Goal: Information Seeking & Learning: Learn about a topic

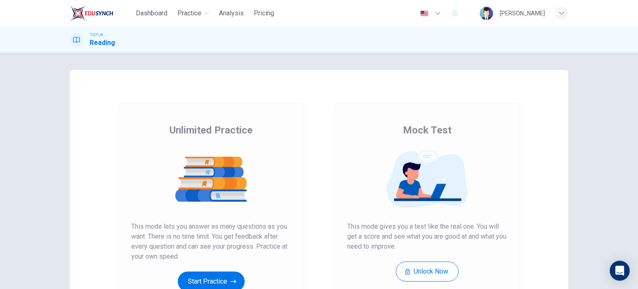
scroll to position [113, 0]
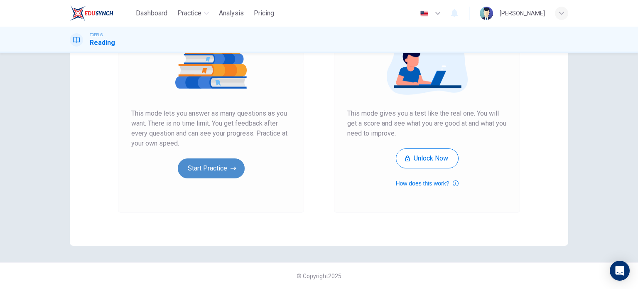
click at [217, 174] on button "Start Practice" at bounding box center [211, 168] width 67 height 20
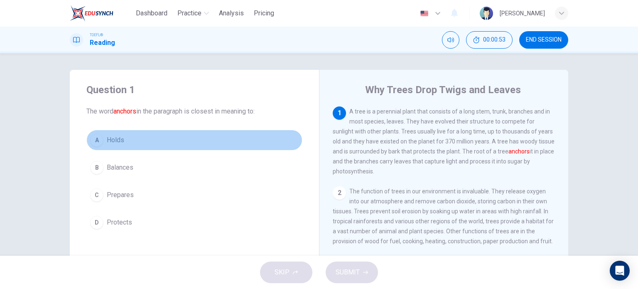
click at [96, 143] on div "A" at bounding box center [96, 139] width 13 height 13
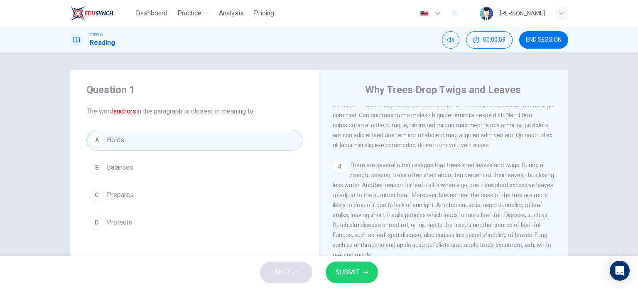
scroll to position [285, 0]
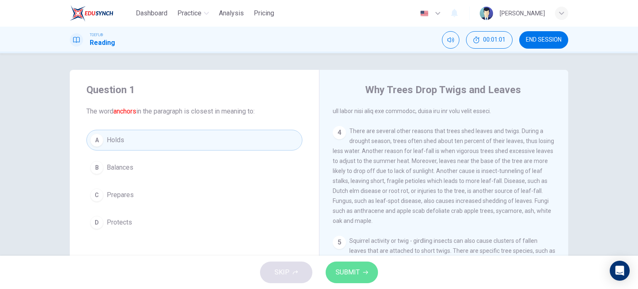
click at [359, 271] on span "SUBMIT" at bounding box center [348, 272] width 24 height 12
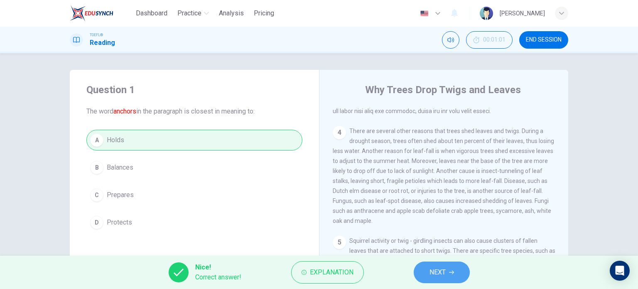
click at [438, 270] on span "NEXT" at bounding box center [438, 272] width 16 height 12
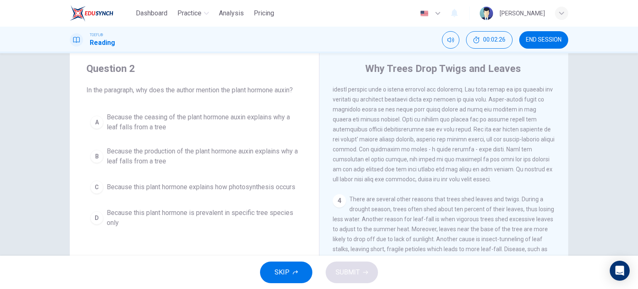
scroll to position [22, 0]
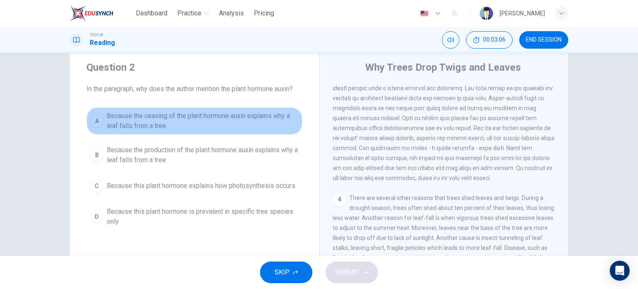
click at [96, 121] on div "A" at bounding box center [96, 120] width 13 height 13
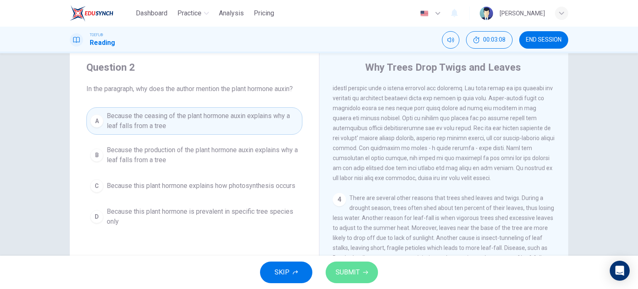
click at [346, 271] on span "SUBMIT" at bounding box center [348, 272] width 24 height 12
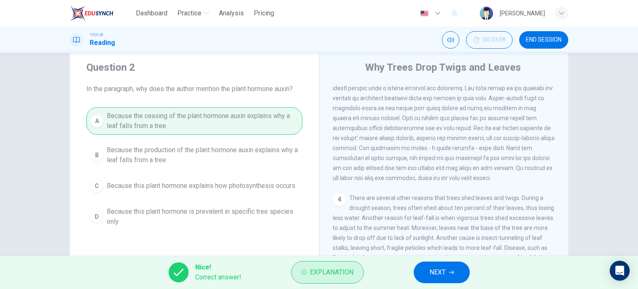
click at [315, 278] on span "Explanation" at bounding box center [332, 272] width 44 height 12
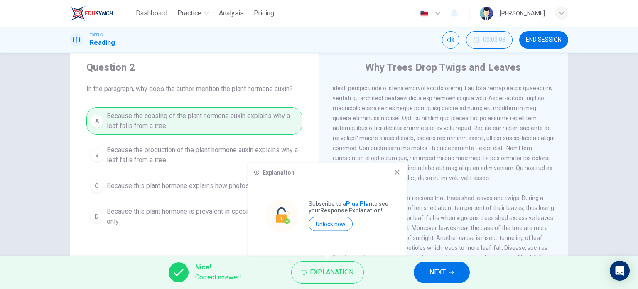
click at [399, 172] on icon at bounding box center [397, 172] width 7 height 7
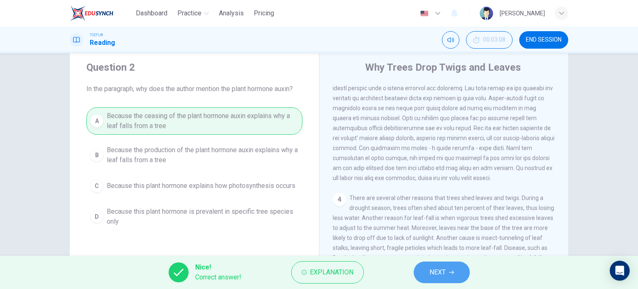
click at [450, 273] on icon "button" at bounding box center [451, 272] width 5 height 5
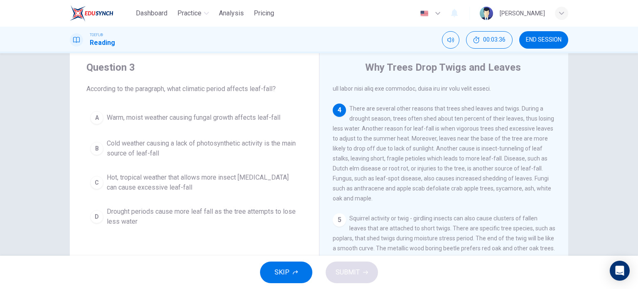
scroll to position [273, 0]
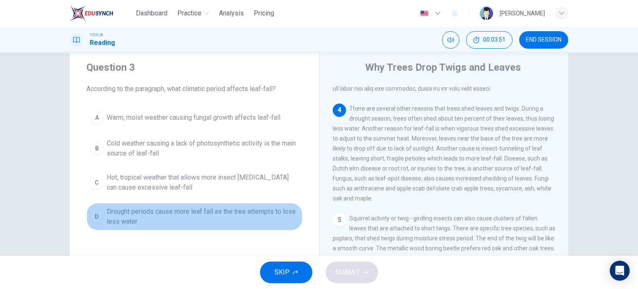
click at [94, 219] on div "D" at bounding box center [96, 216] width 13 height 13
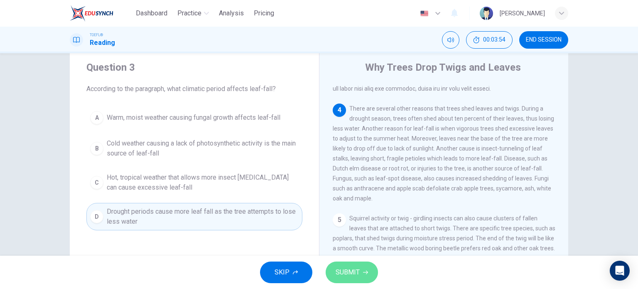
click at [352, 272] on span "SUBMIT" at bounding box center [348, 272] width 24 height 12
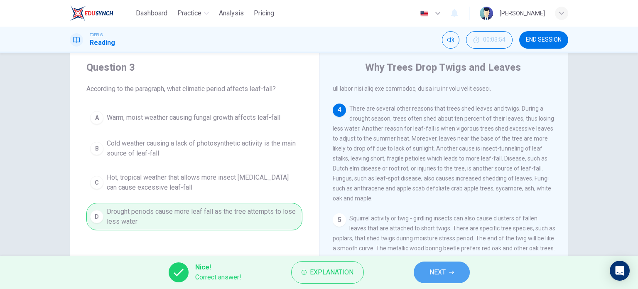
click at [438, 272] on span "NEXT" at bounding box center [438, 272] width 16 height 12
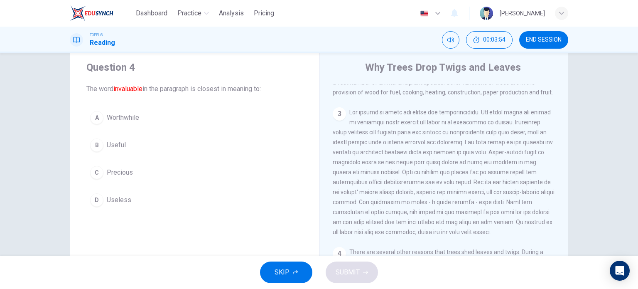
scroll to position [82, 0]
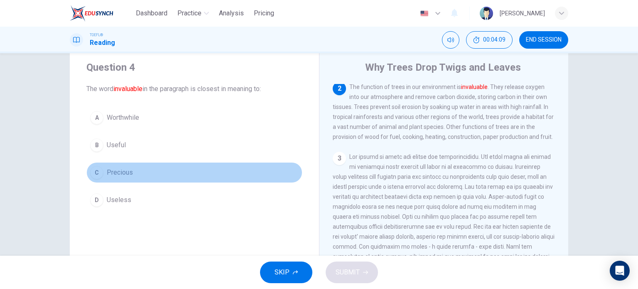
click at [96, 172] on div "C" at bounding box center [96, 172] width 13 height 13
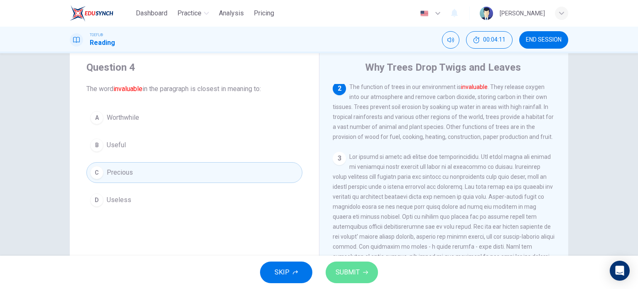
click at [359, 273] on span "SUBMIT" at bounding box center [348, 272] width 24 height 12
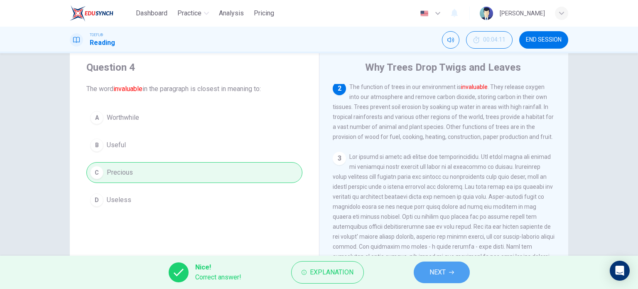
click at [434, 271] on span "NEXT" at bounding box center [438, 272] width 16 height 12
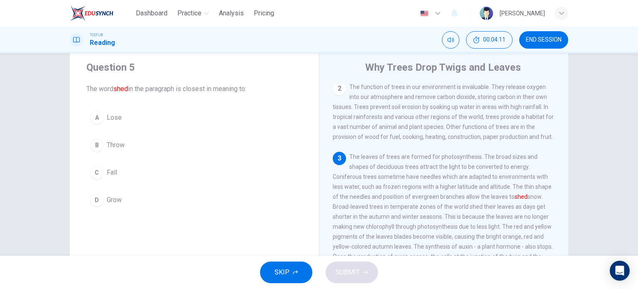
scroll to position [132, 0]
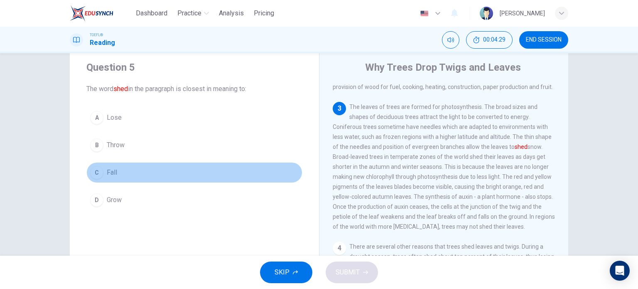
click at [94, 174] on div "C" at bounding box center [96, 172] width 13 height 13
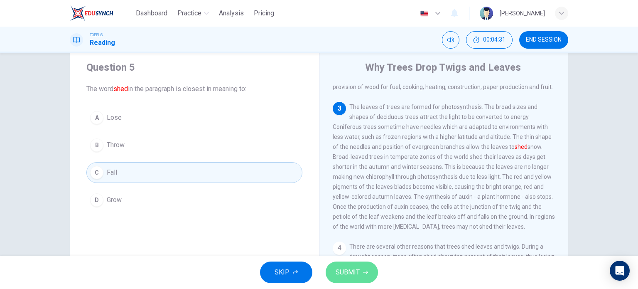
click at [338, 269] on span "SUBMIT" at bounding box center [348, 272] width 24 height 12
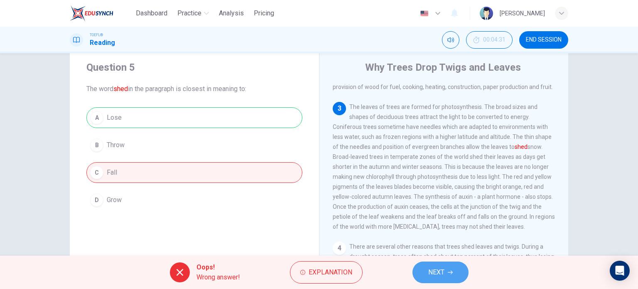
click at [447, 276] on button "NEXT" at bounding box center [441, 272] width 56 height 22
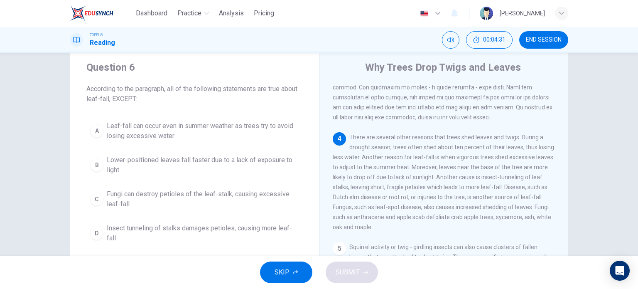
scroll to position [245, 0]
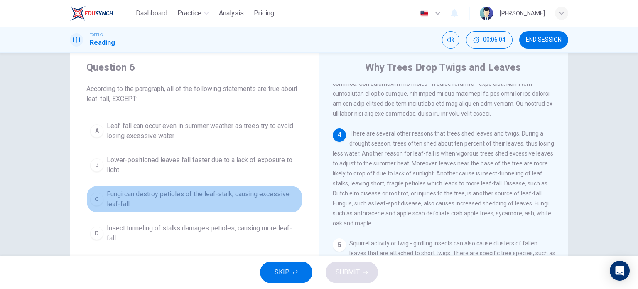
click at [94, 199] on div "C" at bounding box center [96, 198] width 13 height 13
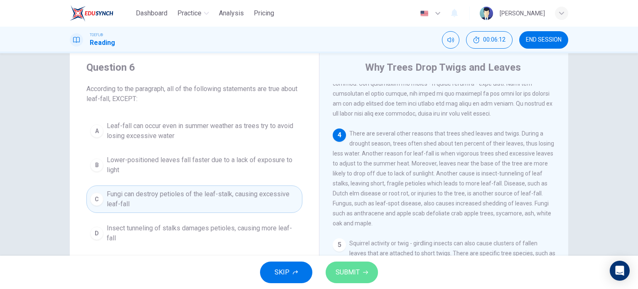
click at [356, 271] on span "SUBMIT" at bounding box center [348, 272] width 24 height 12
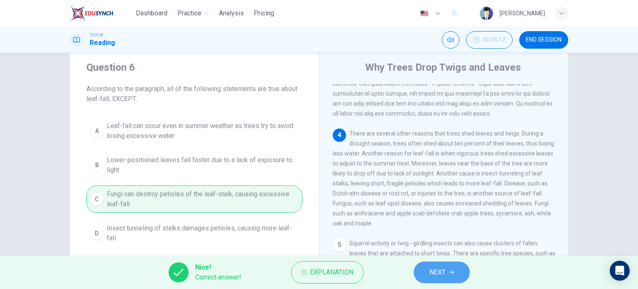
click at [449, 275] on button "NEXT" at bounding box center [442, 272] width 56 height 22
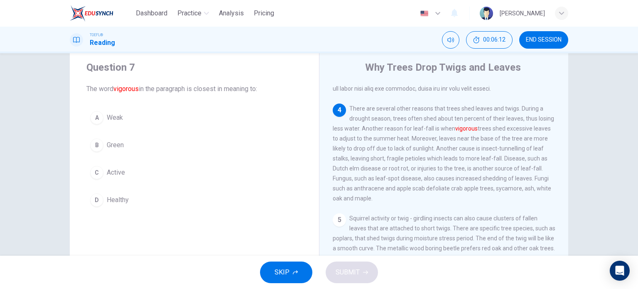
scroll to position [285, 0]
click at [95, 176] on div "C" at bounding box center [96, 172] width 13 height 13
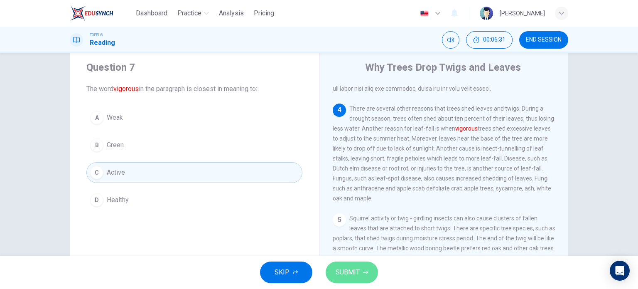
click at [336, 274] on span "SUBMIT" at bounding box center [348, 272] width 24 height 12
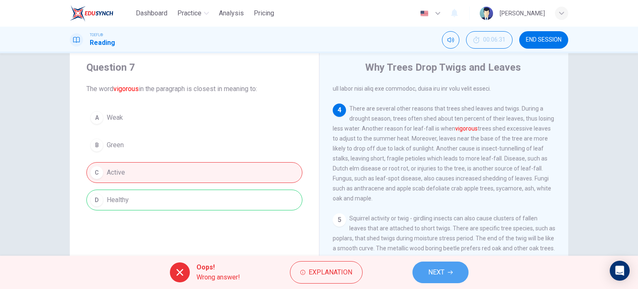
click at [448, 273] on button "NEXT" at bounding box center [441, 272] width 56 height 22
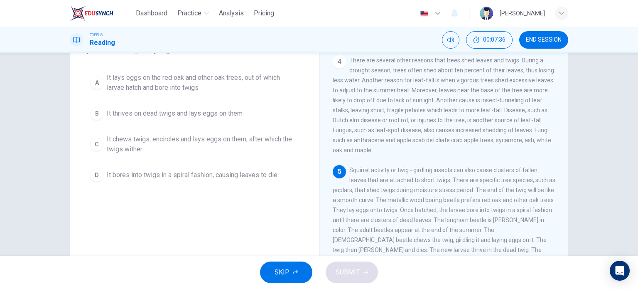
scroll to position [76, 0]
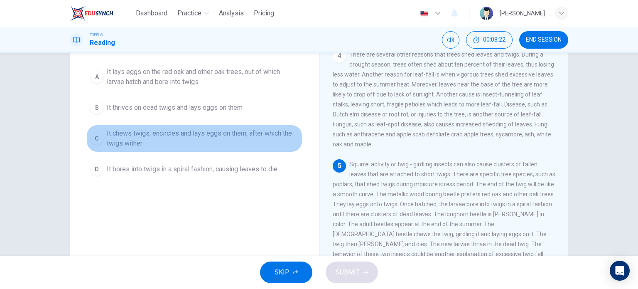
click at [95, 138] on div "C" at bounding box center [96, 138] width 13 height 13
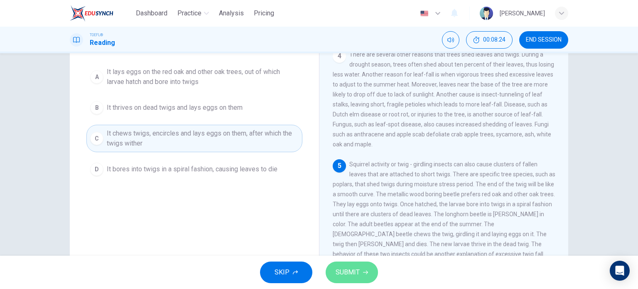
click at [351, 276] on span "SUBMIT" at bounding box center [348, 272] width 24 height 12
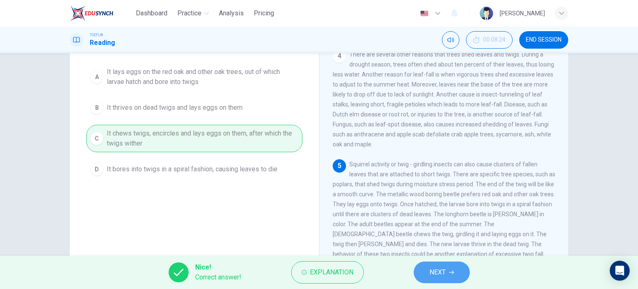
click at [446, 277] on button "NEXT" at bounding box center [442, 272] width 56 height 22
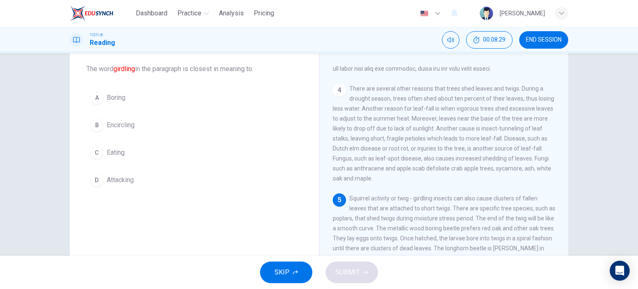
scroll to position [43, 0]
click at [90, 127] on div "B" at bounding box center [96, 124] width 13 height 13
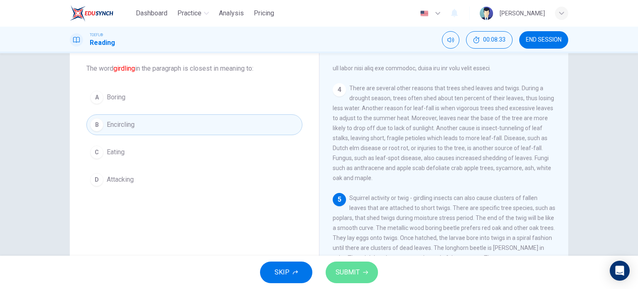
click at [345, 275] on span "SUBMIT" at bounding box center [348, 272] width 24 height 12
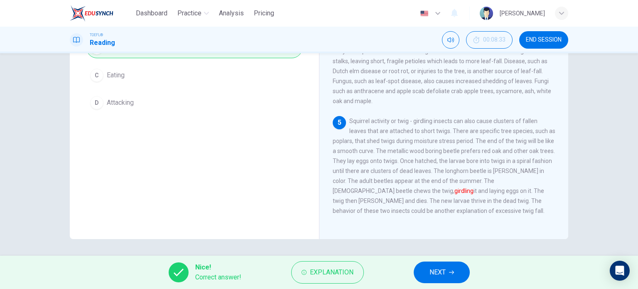
scroll to position [0, 0]
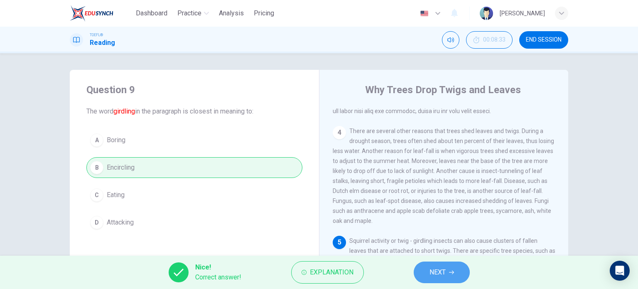
click at [434, 268] on span "NEXT" at bounding box center [438, 272] width 16 height 12
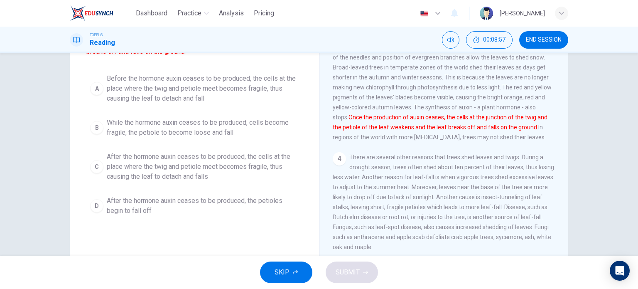
scroll to position [90, 0]
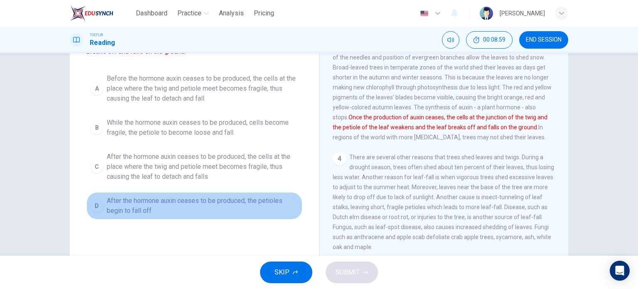
click at [97, 208] on div "D" at bounding box center [96, 205] width 13 height 13
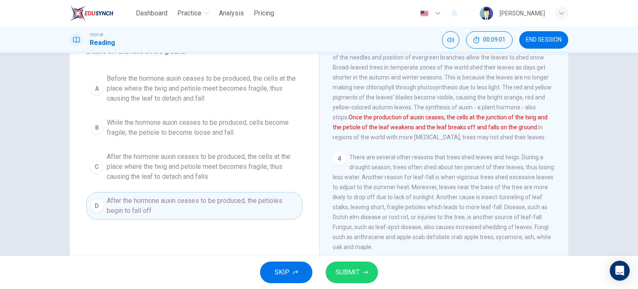
click at [348, 271] on span "SUBMIT" at bounding box center [348, 272] width 24 height 12
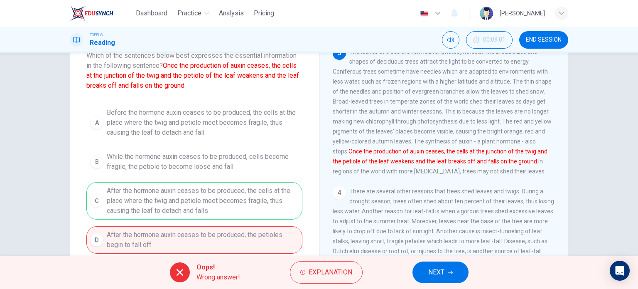
scroll to position [62, 0]
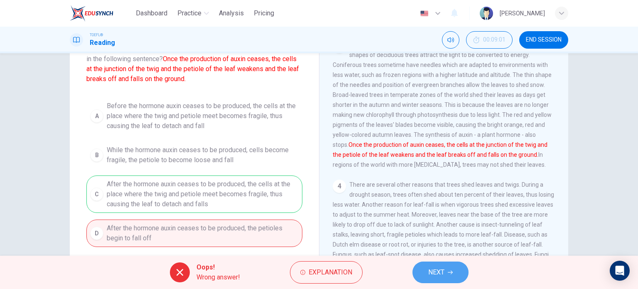
click at [437, 272] on span "NEXT" at bounding box center [436, 272] width 16 height 12
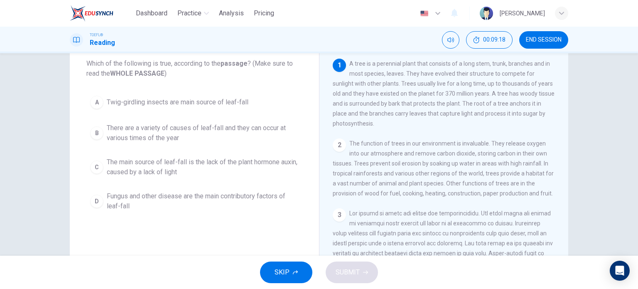
scroll to position [49, 0]
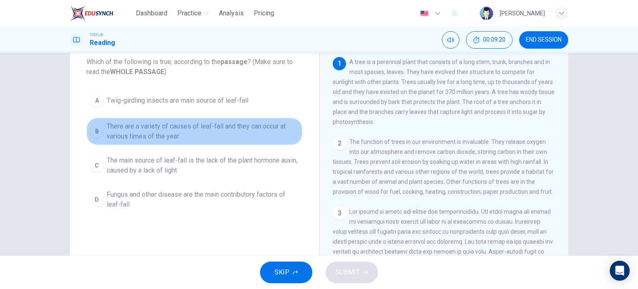
click at [94, 132] on div "B" at bounding box center [96, 131] width 13 height 13
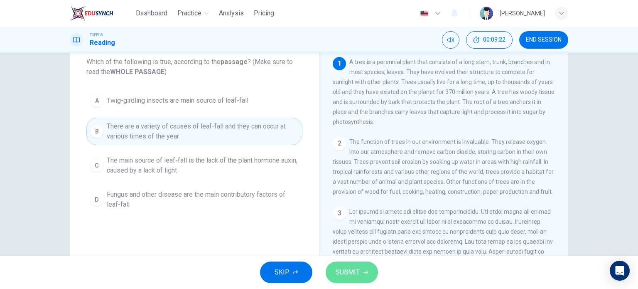
click at [349, 273] on span "SUBMIT" at bounding box center [348, 272] width 24 height 12
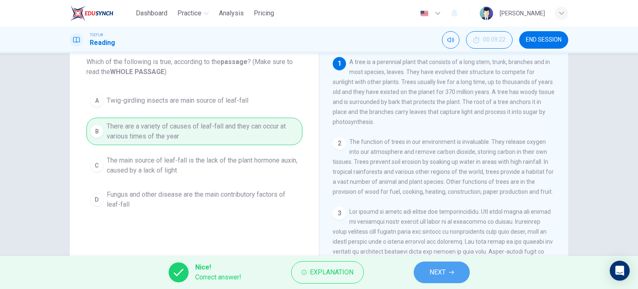
click at [435, 275] on span "NEXT" at bounding box center [438, 272] width 16 height 12
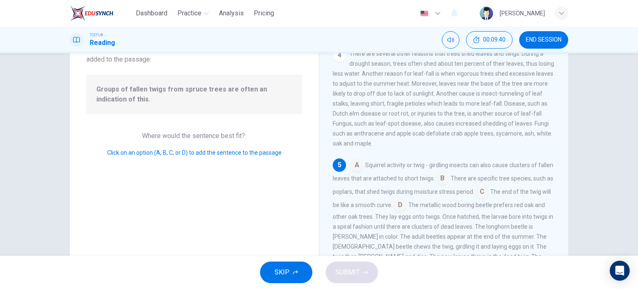
scroll to position [63, 0]
click at [449, 179] on input at bounding box center [442, 179] width 13 height 13
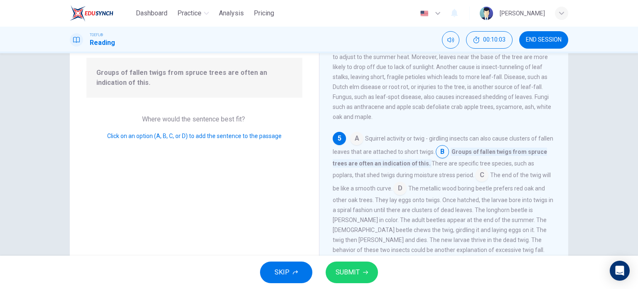
scroll to position [81, 0]
click at [354, 273] on span "SUBMIT" at bounding box center [348, 272] width 24 height 12
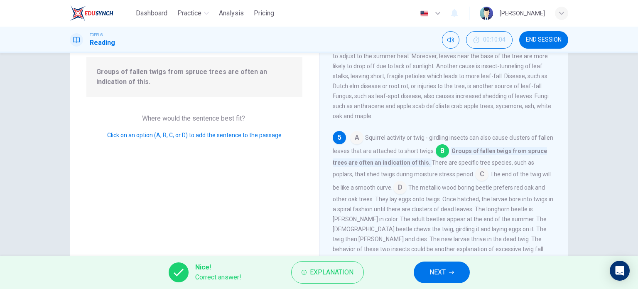
scroll to position [120, 0]
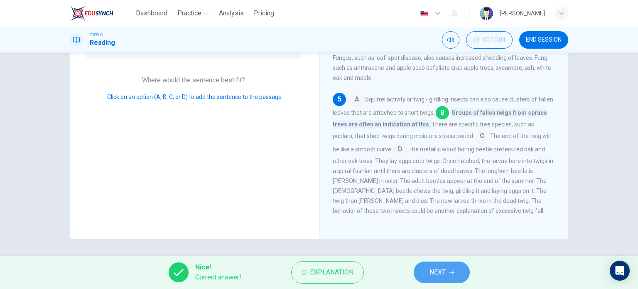
click at [431, 271] on span "NEXT" at bounding box center [438, 272] width 16 height 12
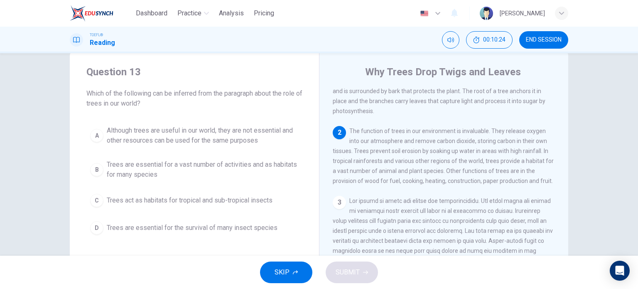
scroll to position [26, 0]
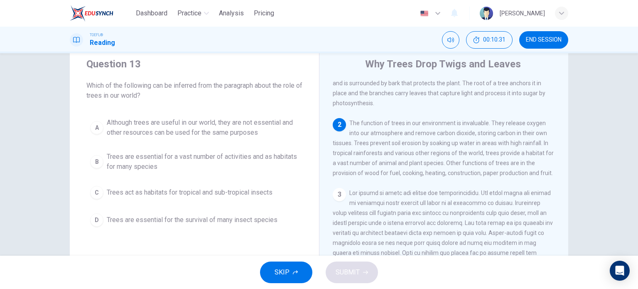
click at [95, 164] on div "B" at bounding box center [96, 161] width 13 height 13
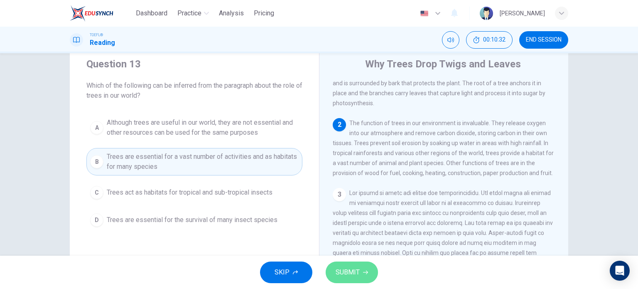
click at [347, 273] on span "SUBMIT" at bounding box center [348, 272] width 24 height 12
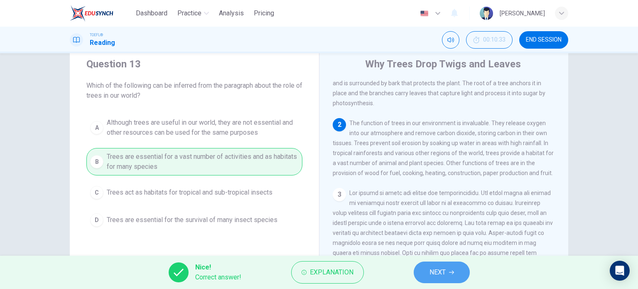
click at [438, 278] on span "NEXT" at bounding box center [438, 272] width 16 height 12
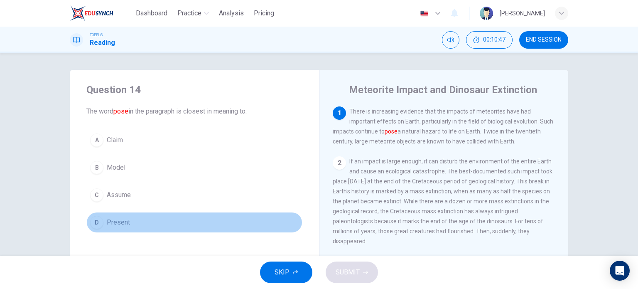
click at [94, 222] on div "D" at bounding box center [96, 222] width 13 height 13
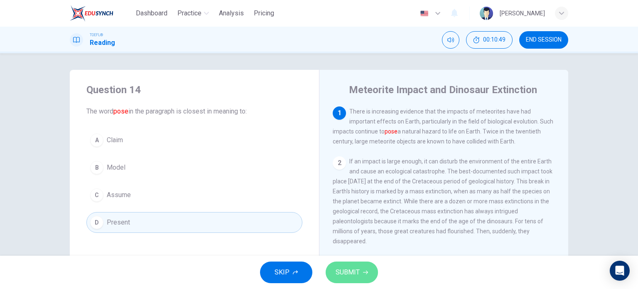
click at [357, 271] on span "SUBMIT" at bounding box center [348, 272] width 24 height 12
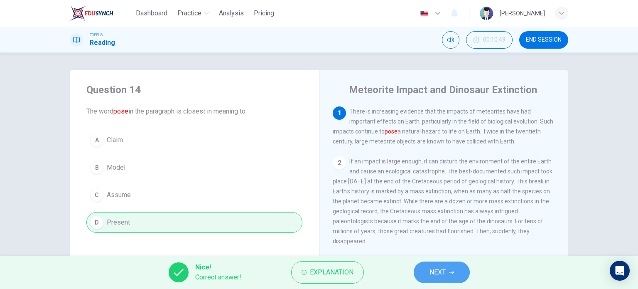
click at [437, 271] on span "NEXT" at bounding box center [438, 272] width 16 height 12
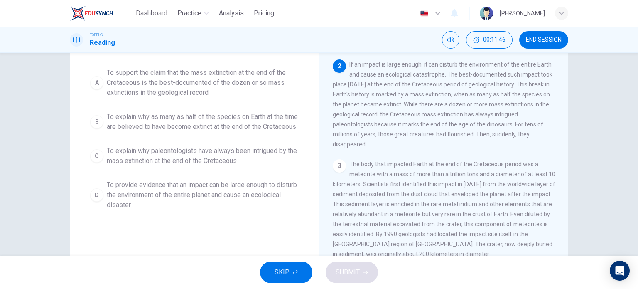
scroll to position [88, 0]
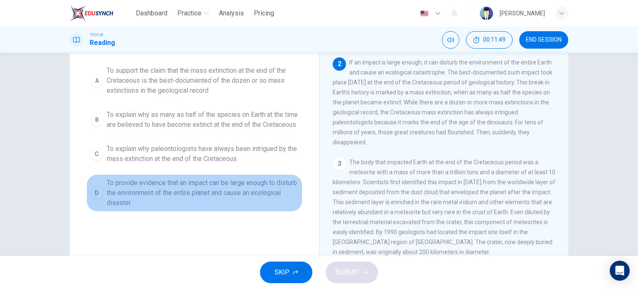
click at [92, 199] on div "D" at bounding box center [96, 192] width 13 height 13
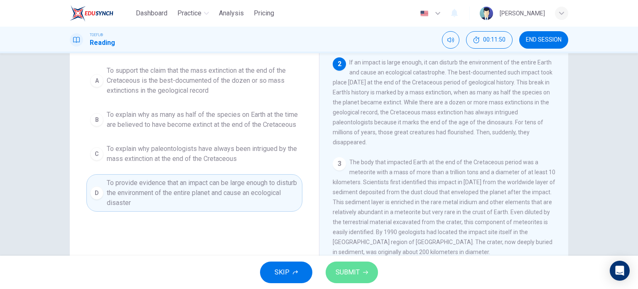
click at [357, 268] on span "SUBMIT" at bounding box center [348, 272] width 24 height 12
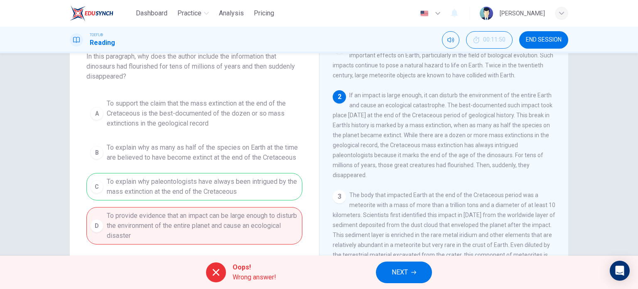
scroll to position [55, 0]
click at [399, 273] on span "NEXT" at bounding box center [400, 272] width 16 height 12
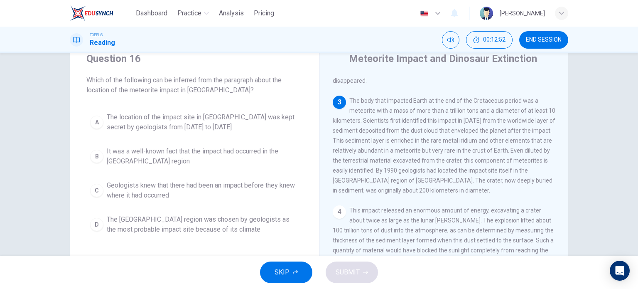
scroll to position [32, 0]
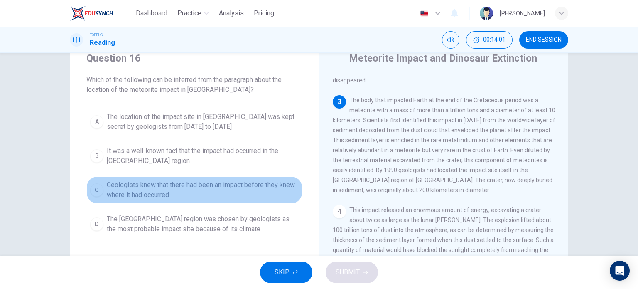
click at [96, 191] on div "C" at bounding box center [96, 189] width 13 height 13
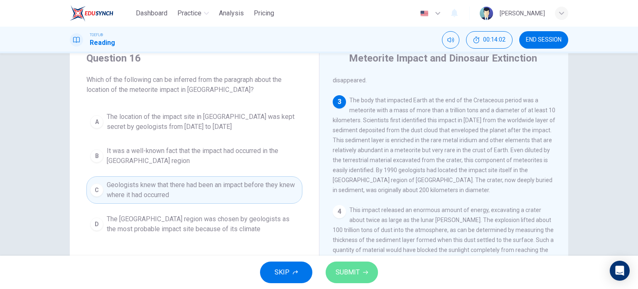
click at [349, 270] on span "SUBMIT" at bounding box center [348, 272] width 24 height 12
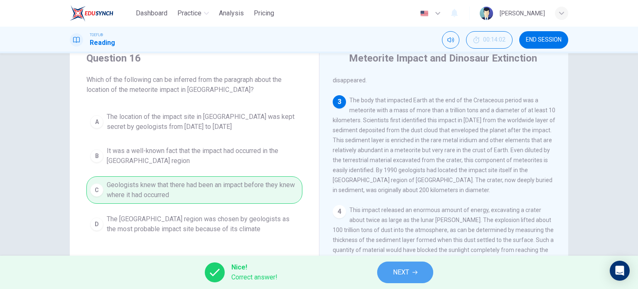
click at [411, 277] on button "NEXT" at bounding box center [405, 272] width 56 height 22
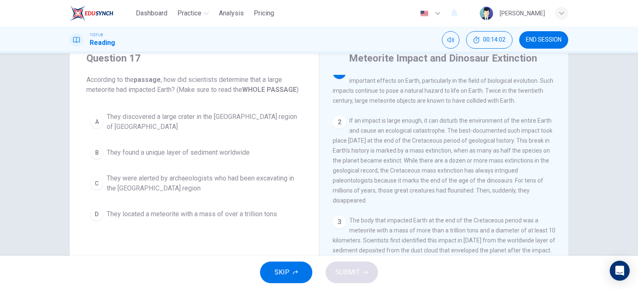
scroll to position [0, 0]
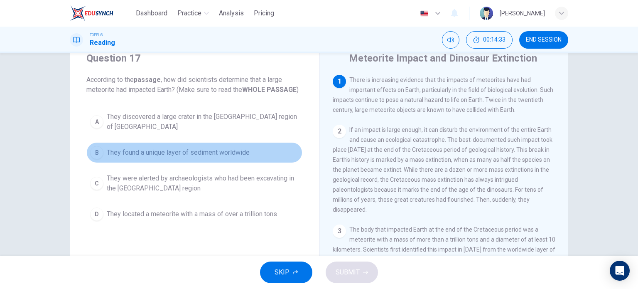
click at [96, 148] on div "B" at bounding box center [96, 152] width 13 height 13
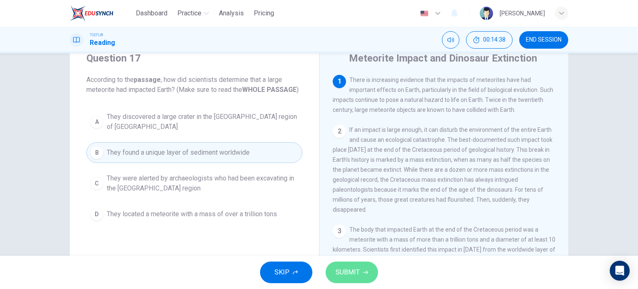
click at [349, 271] on span "SUBMIT" at bounding box center [348, 272] width 24 height 12
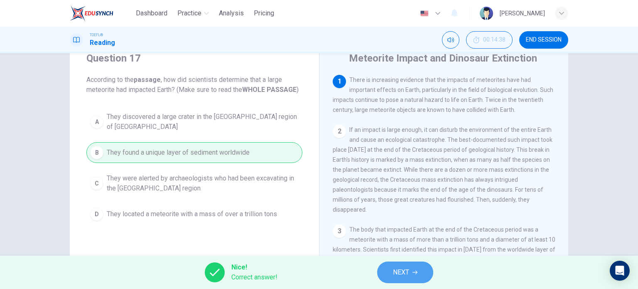
click at [408, 274] on span "NEXT" at bounding box center [401, 272] width 16 height 12
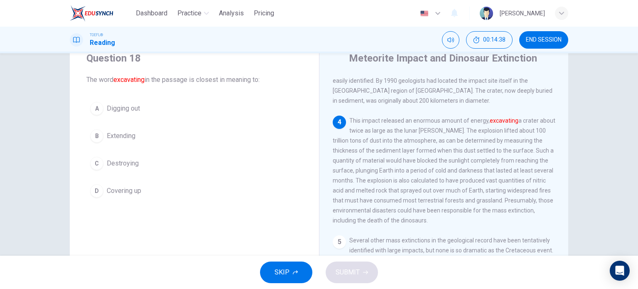
scroll to position [224, 0]
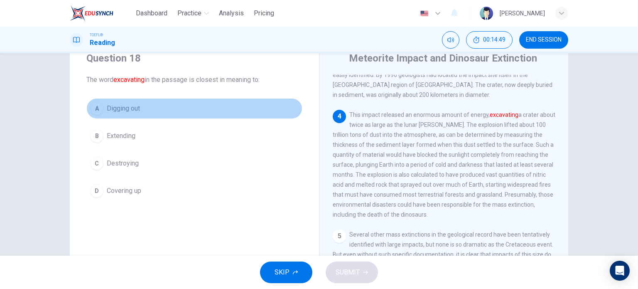
click at [96, 109] on div "A" at bounding box center [96, 108] width 13 height 13
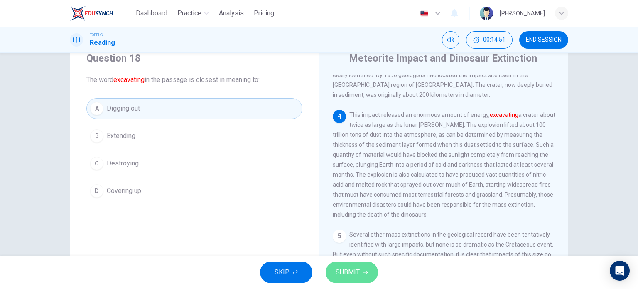
click at [349, 273] on span "SUBMIT" at bounding box center [348, 272] width 24 height 12
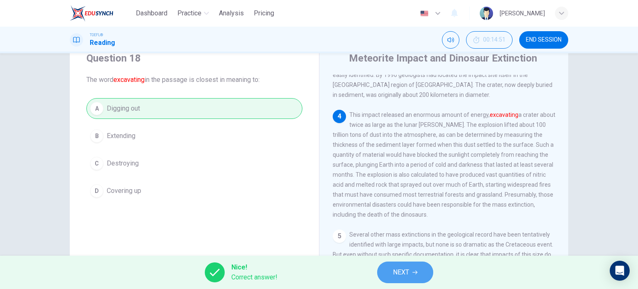
click at [404, 276] on span "NEXT" at bounding box center [401, 272] width 16 height 12
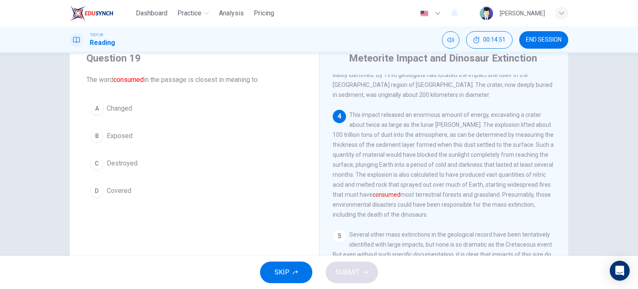
scroll to position [267, 0]
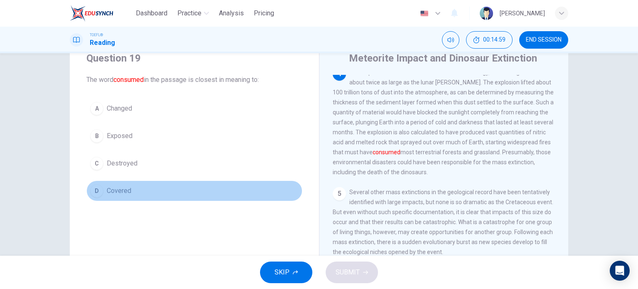
click at [97, 191] on div "D" at bounding box center [96, 190] width 13 height 13
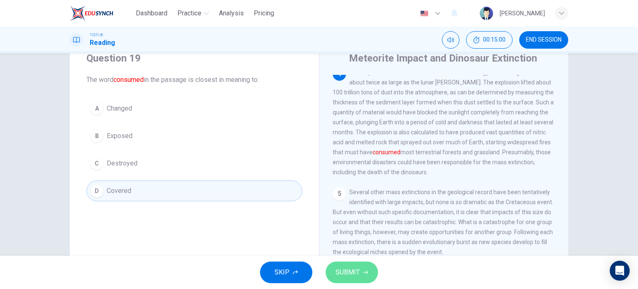
click at [344, 267] on span "SUBMIT" at bounding box center [348, 272] width 24 height 12
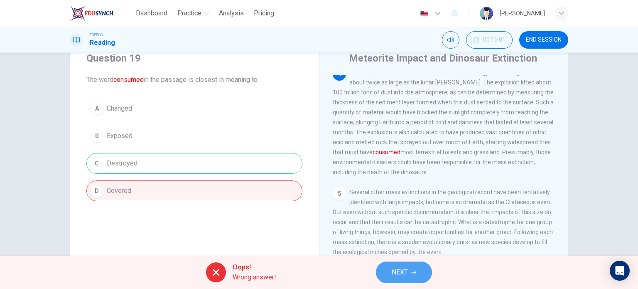
click at [405, 273] on span "NEXT" at bounding box center [400, 272] width 16 height 12
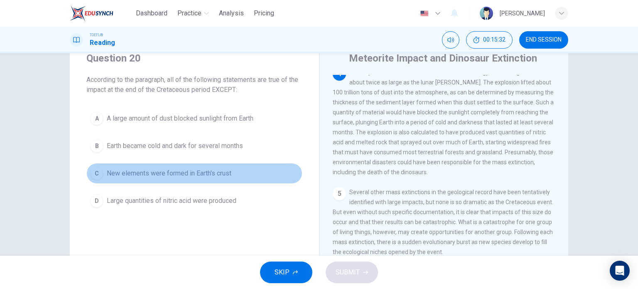
click at [95, 174] on div "C" at bounding box center [96, 173] width 13 height 13
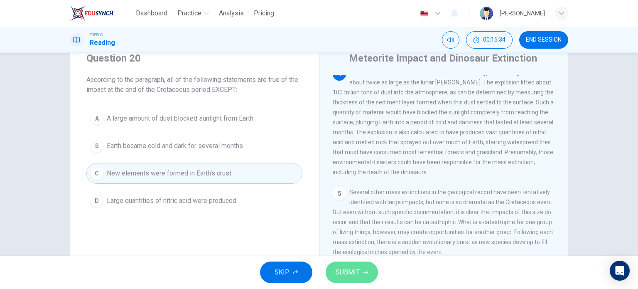
click at [347, 274] on span "SUBMIT" at bounding box center [348, 272] width 24 height 12
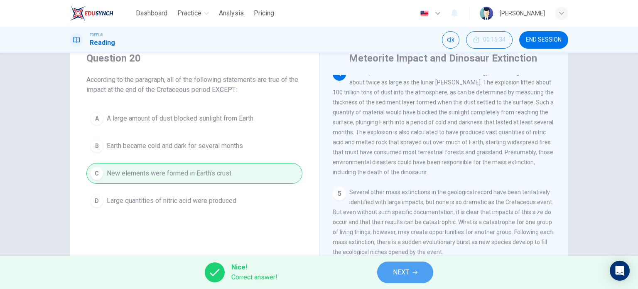
click at [403, 274] on span "NEXT" at bounding box center [401, 272] width 16 height 12
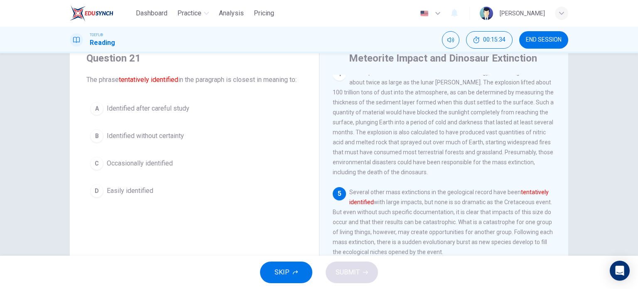
scroll to position [306, 0]
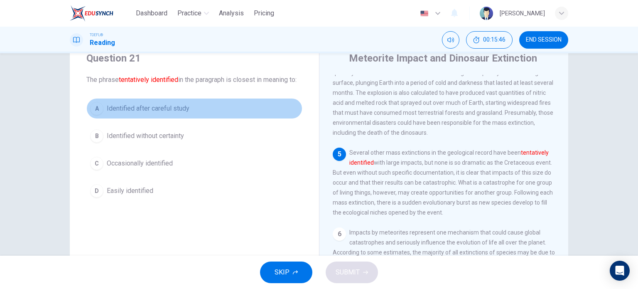
click at [97, 115] on div "A" at bounding box center [96, 108] width 13 height 13
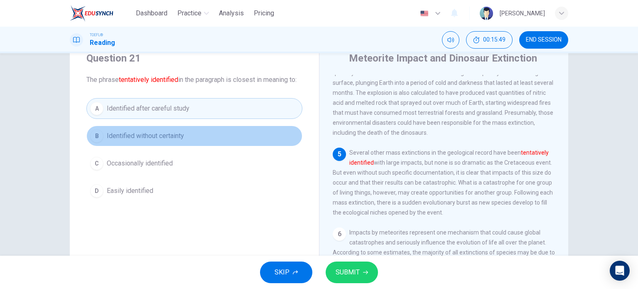
click at [95, 143] on div "B" at bounding box center [96, 135] width 13 height 13
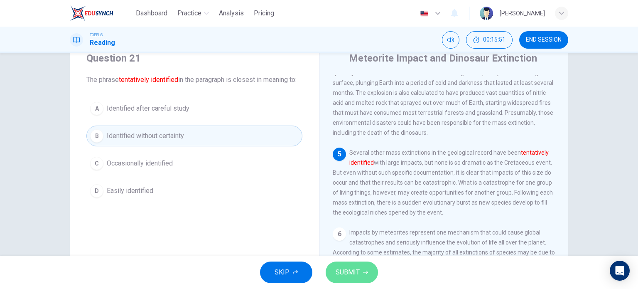
click at [347, 272] on span "SUBMIT" at bounding box center [348, 272] width 24 height 12
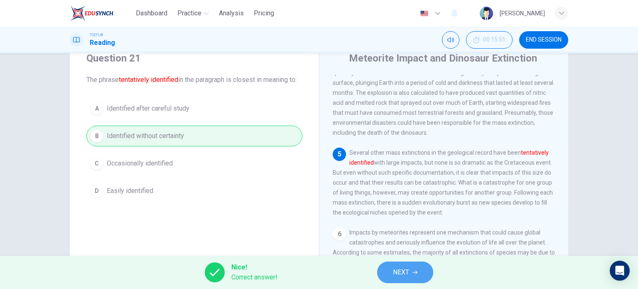
click at [397, 273] on span "NEXT" at bounding box center [401, 272] width 16 height 12
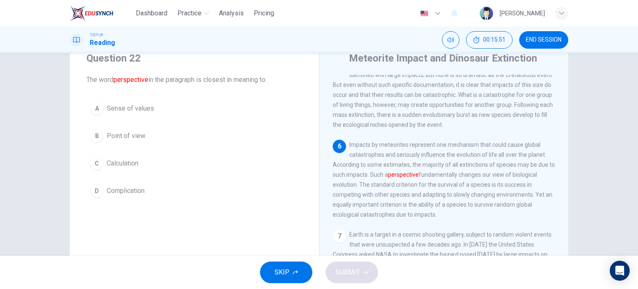
scroll to position [399, 0]
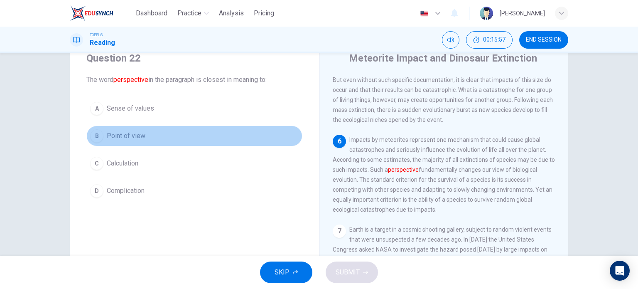
click at [95, 135] on div "B" at bounding box center [96, 135] width 13 height 13
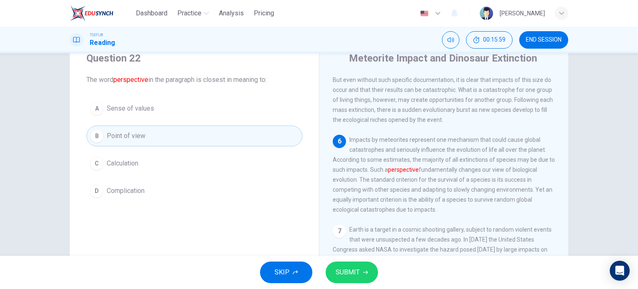
click at [356, 272] on span "SUBMIT" at bounding box center [348, 272] width 24 height 12
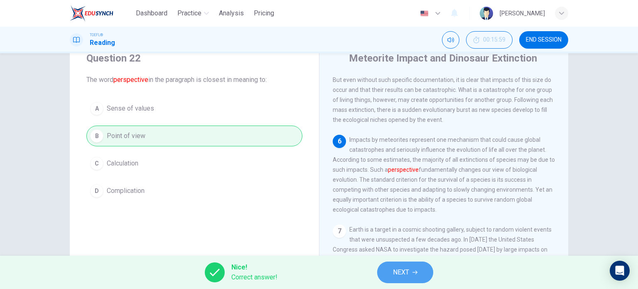
click at [418, 273] on button "NEXT" at bounding box center [405, 272] width 56 height 22
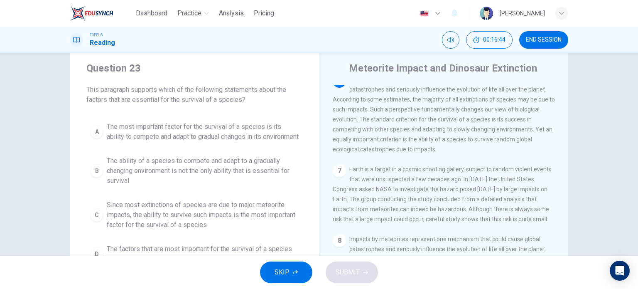
scroll to position [16, 0]
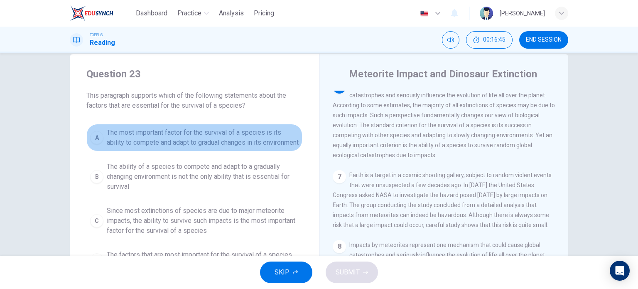
click at [98, 140] on div "A" at bounding box center [96, 137] width 13 height 13
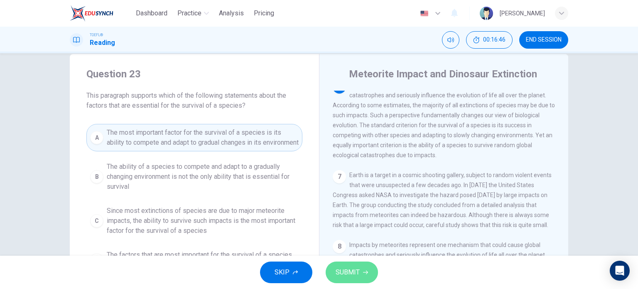
click at [353, 271] on span "SUBMIT" at bounding box center [348, 272] width 24 height 12
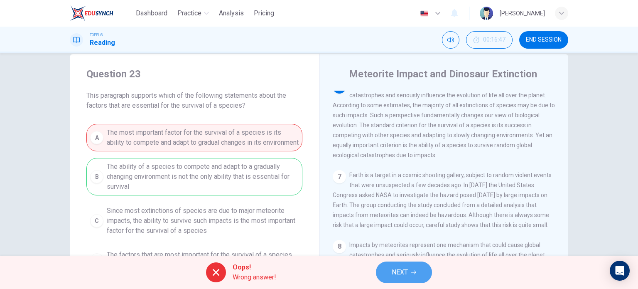
click at [398, 276] on span "NEXT" at bounding box center [400, 272] width 16 height 12
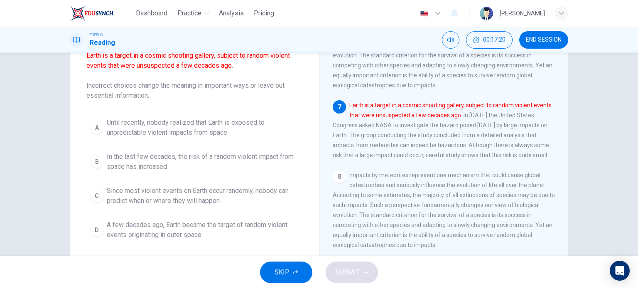
scroll to position [89, 0]
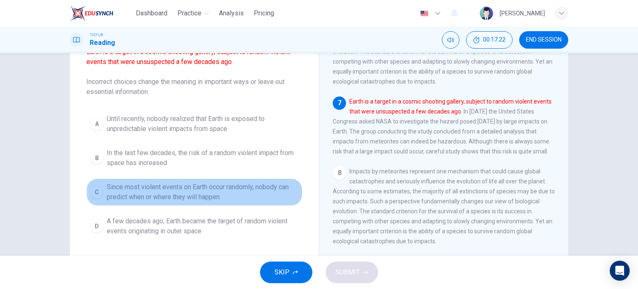
click at [96, 192] on div "C" at bounding box center [96, 191] width 13 height 13
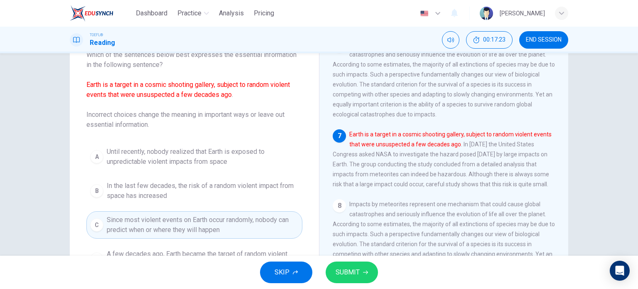
scroll to position [56, 0]
click at [364, 271] on icon "button" at bounding box center [365, 272] width 5 height 5
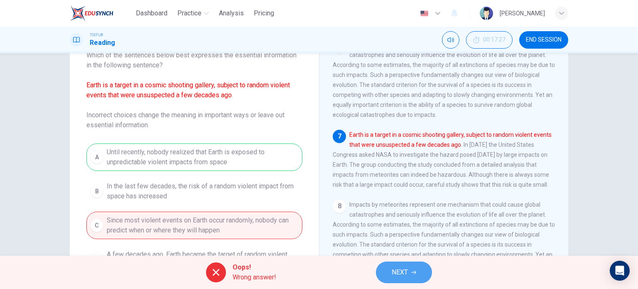
click at [397, 276] on span "NEXT" at bounding box center [400, 272] width 16 height 12
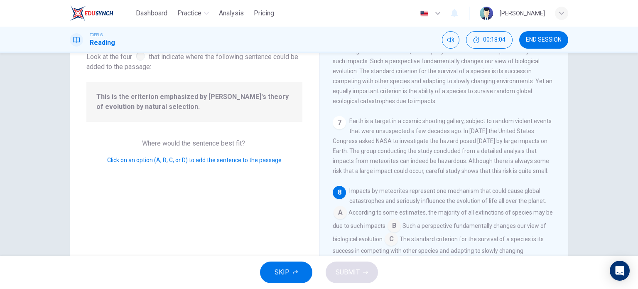
scroll to position [93, 0]
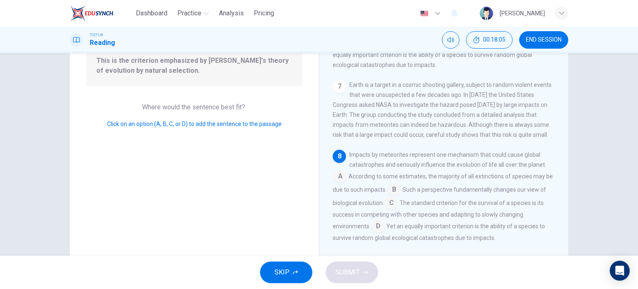
click at [398, 204] on input at bounding box center [391, 203] width 13 height 13
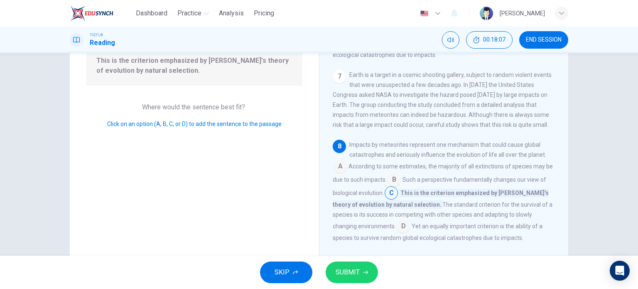
scroll to position [510, 0]
click at [353, 272] on span "SUBMIT" at bounding box center [348, 272] width 24 height 12
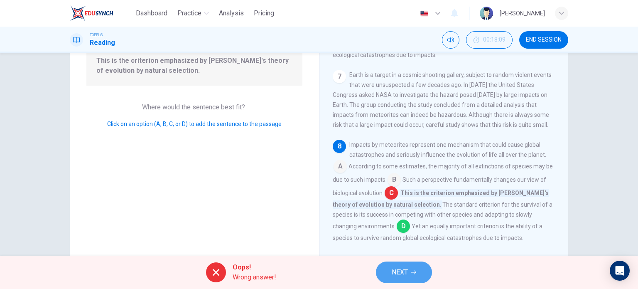
click at [406, 270] on span "NEXT" at bounding box center [400, 272] width 16 height 12
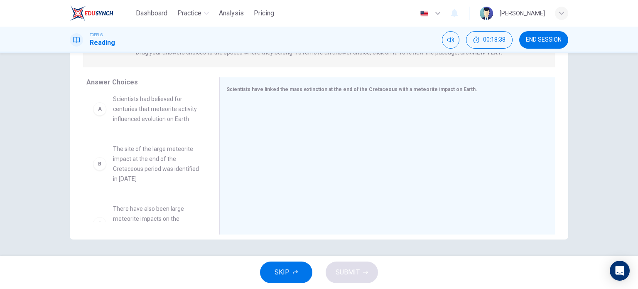
scroll to position [0, 0]
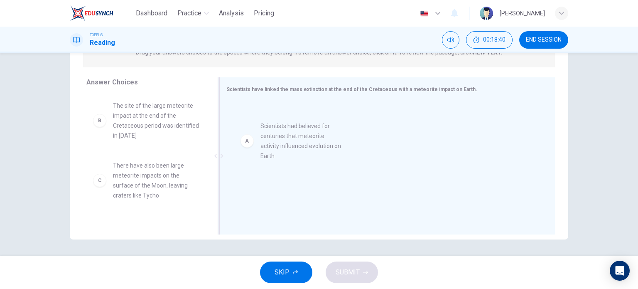
drag, startPoint x: 142, startPoint y: 121, endPoint x: 312, endPoint y: 143, distance: 171.7
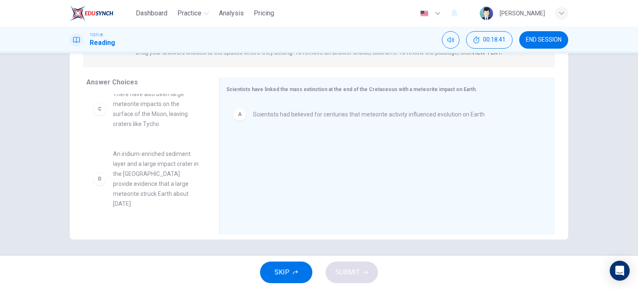
scroll to position [72, 0]
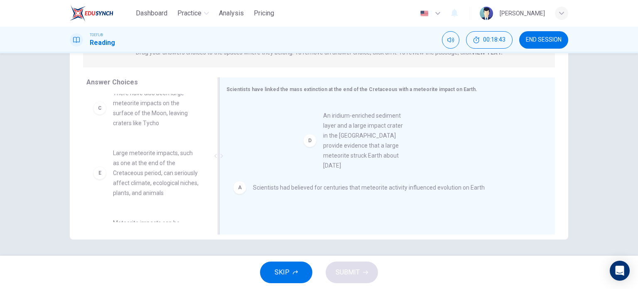
drag, startPoint x: 160, startPoint y: 181, endPoint x: 384, endPoint y: 140, distance: 227.3
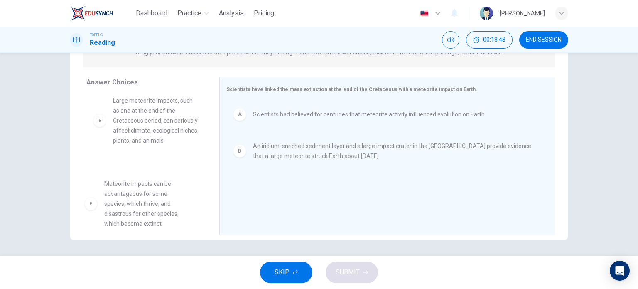
scroll to position [135, 0]
drag, startPoint x: 138, startPoint y: 211, endPoint x: 148, endPoint y: 208, distance: 10.8
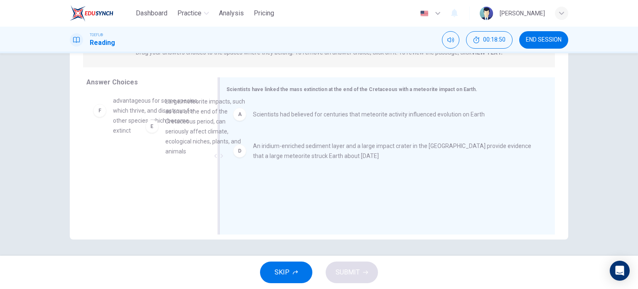
scroll to position [132, 0]
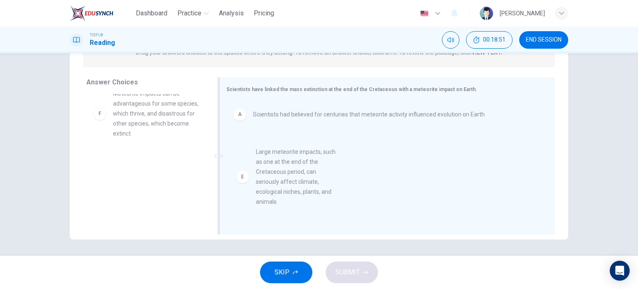
drag, startPoint x: 149, startPoint y: 138, endPoint x: 296, endPoint y: 201, distance: 160.3
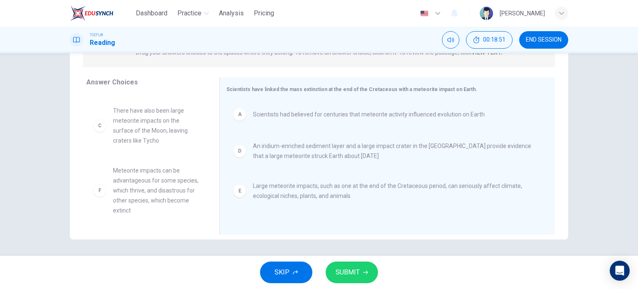
scroll to position [55, 0]
click at [356, 271] on span "SUBMIT" at bounding box center [348, 272] width 24 height 12
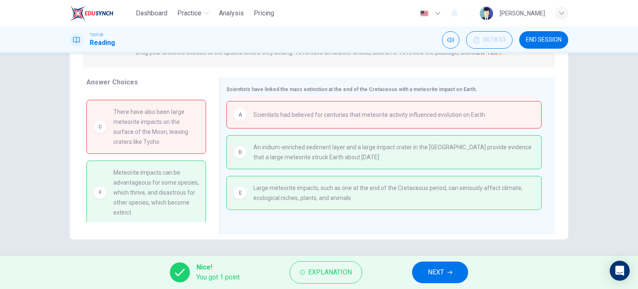
scroll to position [57, 0]
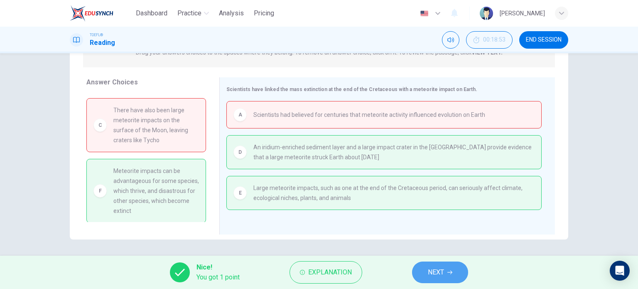
click at [458, 273] on button "NEXT" at bounding box center [440, 272] width 56 height 22
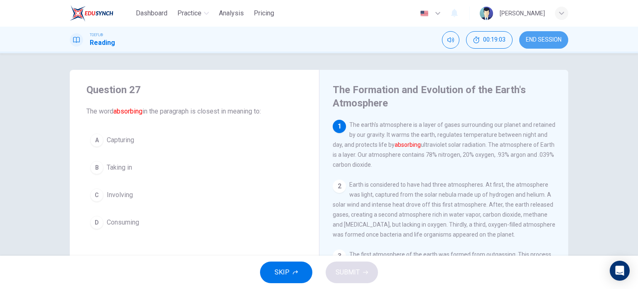
click at [530, 41] on span "END SESSION" at bounding box center [544, 40] width 36 height 7
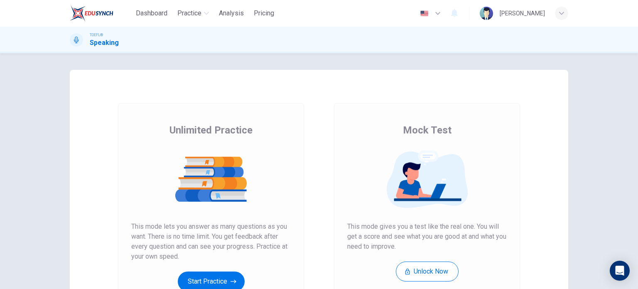
scroll to position [113, 0]
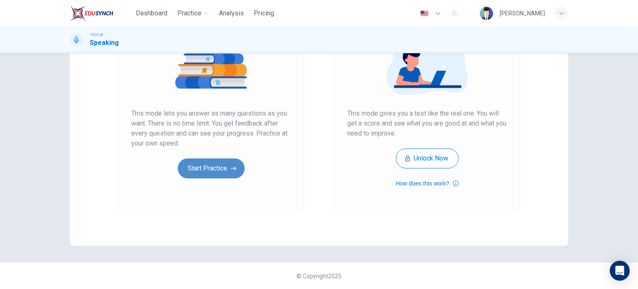
click at [204, 171] on button "Start Practice" at bounding box center [211, 168] width 67 height 20
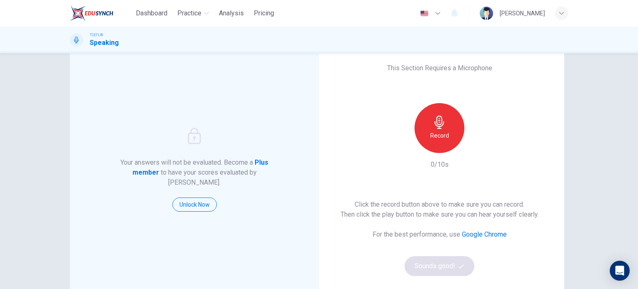
scroll to position [22, 0]
click at [436, 131] on h6 "Record" at bounding box center [440, 136] width 19 height 10
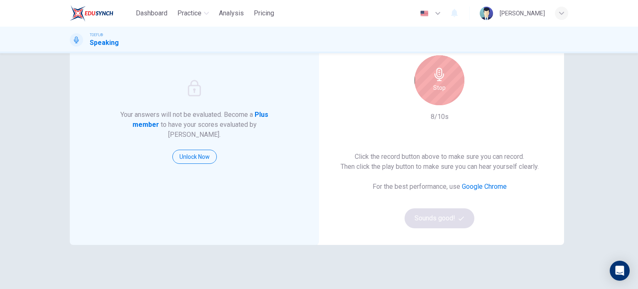
scroll to position [71, 0]
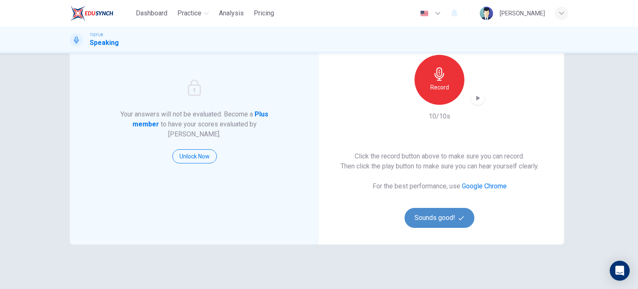
click at [450, 220] on button "Sounds good!" at bounding box center [440, 218] width 70 height 20
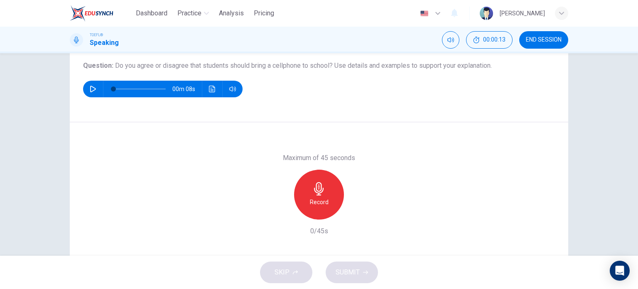
scroll to position [93, 0]
click at [91, 89] on icon "button" at bounding box center [93, 88] width 7 height 7
type input "33"
type input "0"
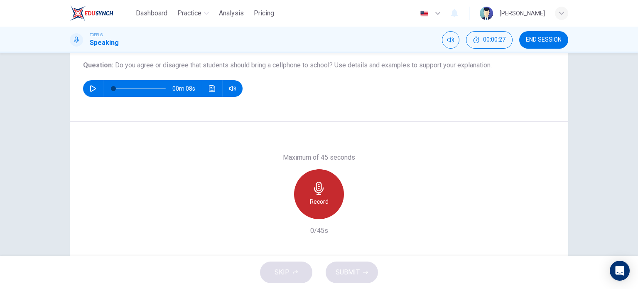
click at [307, 185] on div "Record" at bounding box center [319, 194] width 50 height 50
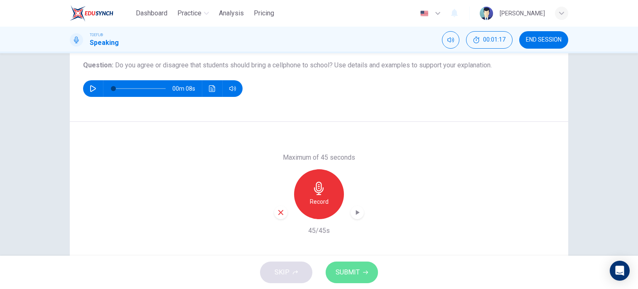
click at [341, 273] on span "SUBMIT" at bounding box center [348, 272] width 24 height 12
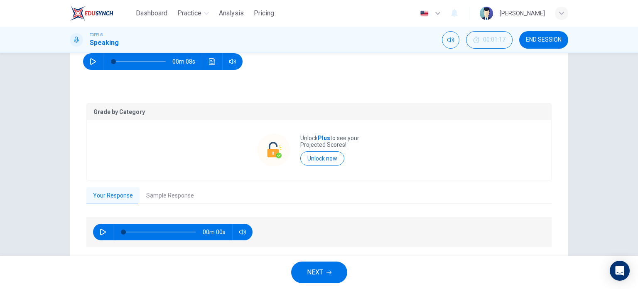
scroll to position [145, 0]
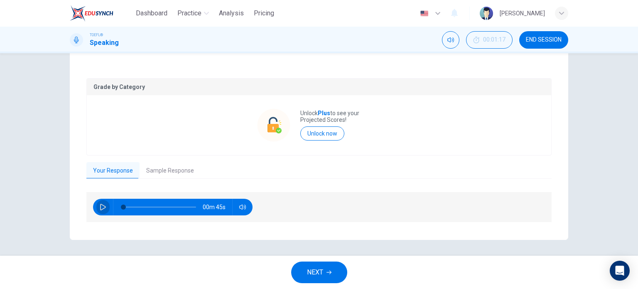
click at [100, 206] on icon "button" at bounding box center [103, 207] width 7 height 7
type input "0"
click at [168, 172] on button "Sample Response" at bounding box center [170, 170] width 61 height 17
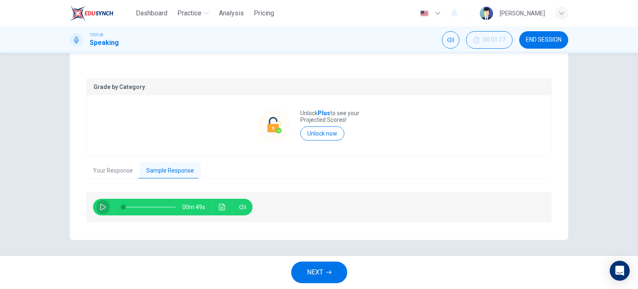
click at [100, 209] on icon "button" at bounding box center [103, 207] width 6 height 7
click at [208, 240] on div "Question 1 Question Type : Independent 1 Directions : You will now be asked to …" at bounding box center [319, 154] width 638 height 202
type input "0"
click at [315, 277] on span "NEXT" at bounding box center [315, 272] width 16 height 12
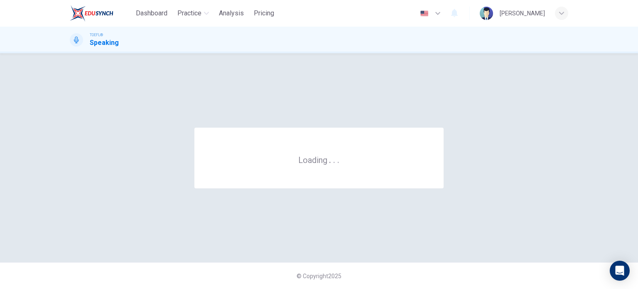
scroll to position [0, 0]
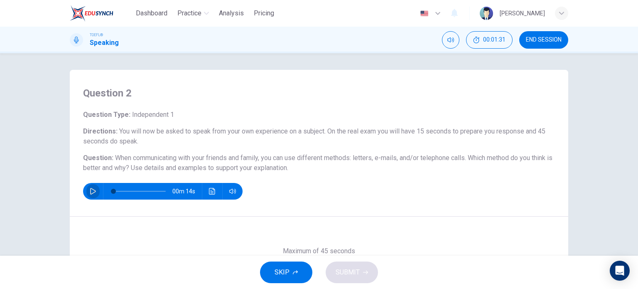
click at [90, 192] on icon "button" at bounding box center [93, 191] width 7 height 7
type input "0"
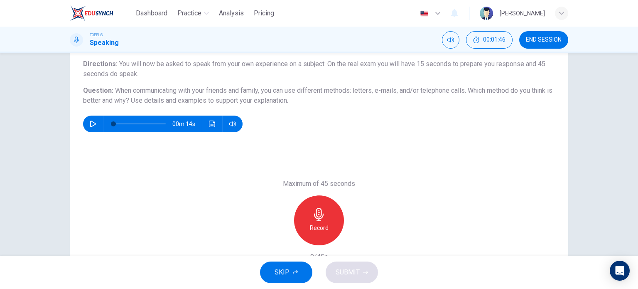
scroll to position [68, 0]
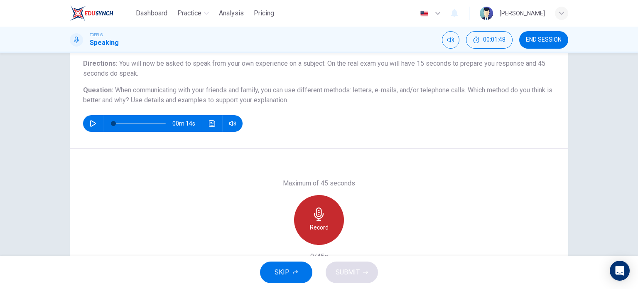
click at [320, 221] on div "Record" at bounding box center [319, 220] width 50 height 50
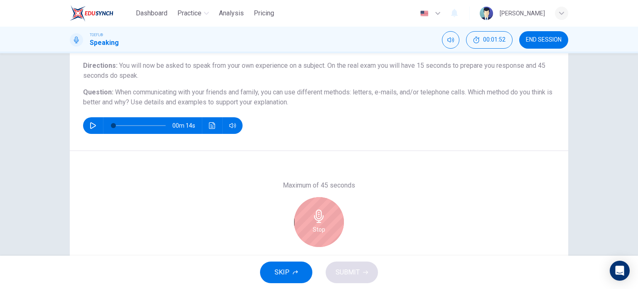
scroll to position [76, 0]
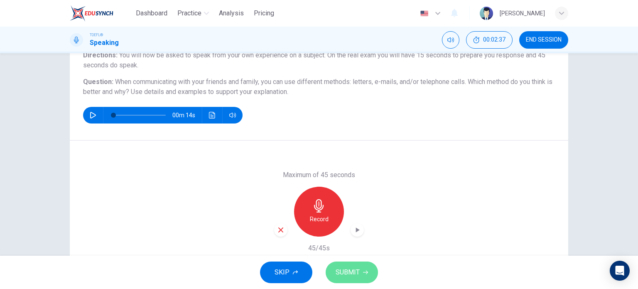
click at [359, 273] on span "SUBMIT" at bounding box center [348, 272] width 24 height 12
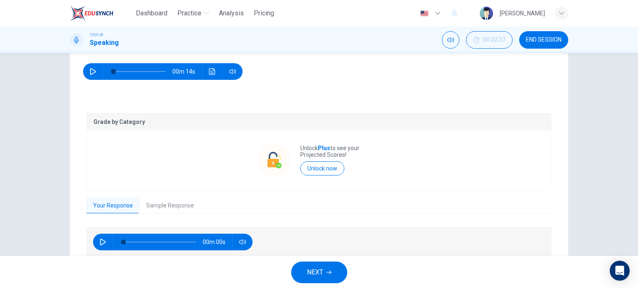
scroll to position [155, 0]
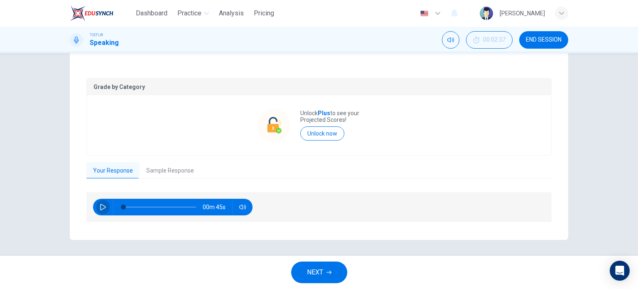
click at [96, 204] on button "button" at bounding box center [102, 207] width 13 height 17
type input "0"
